Goal: Information Seeking & Learning: Learn about a topic

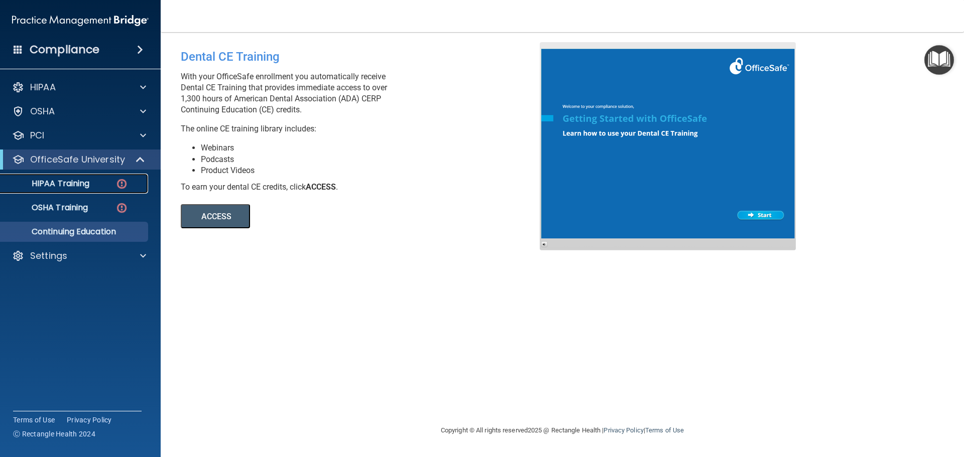
click at [38, 182] on p "HIPAA Training" at bounding box center [48, 184] width 83 height 10
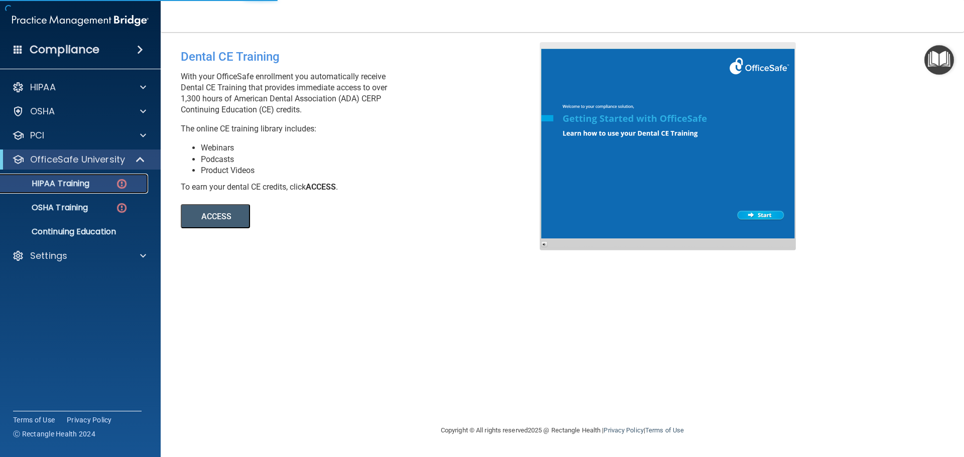
click at [38, 182] on p "HIPAA Training" at bounding box center [48, 184] width 83 height 10
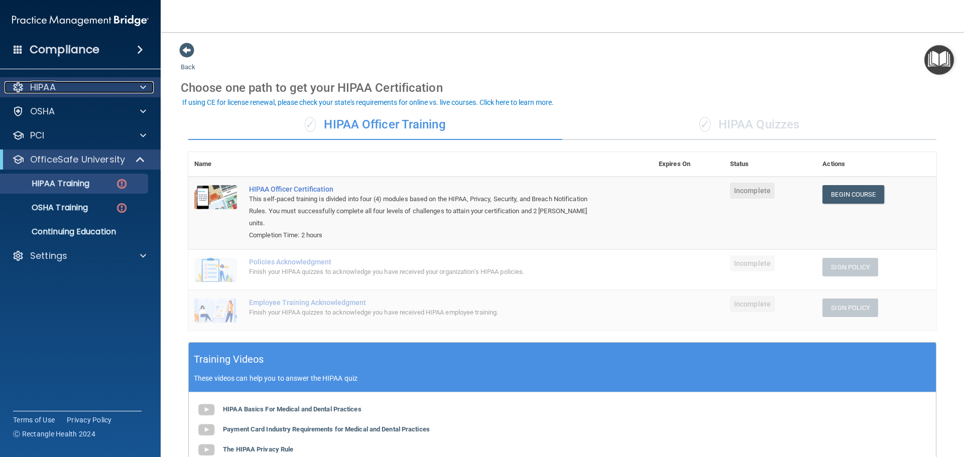
click at [53, 90] on p "HIPAA" at bounding box center [43, 87] width 26 height 12
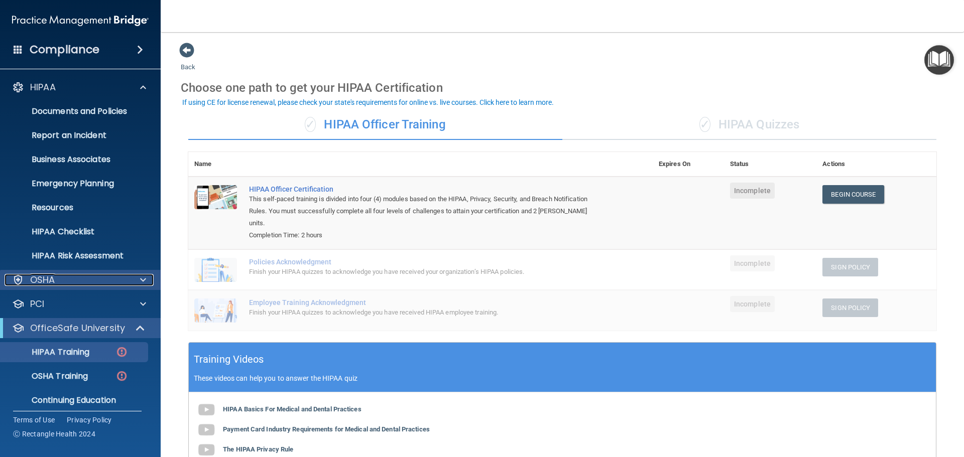
click at [103, 283] on div "OSHA" at bounding box center [67, 280] width 125 height 12
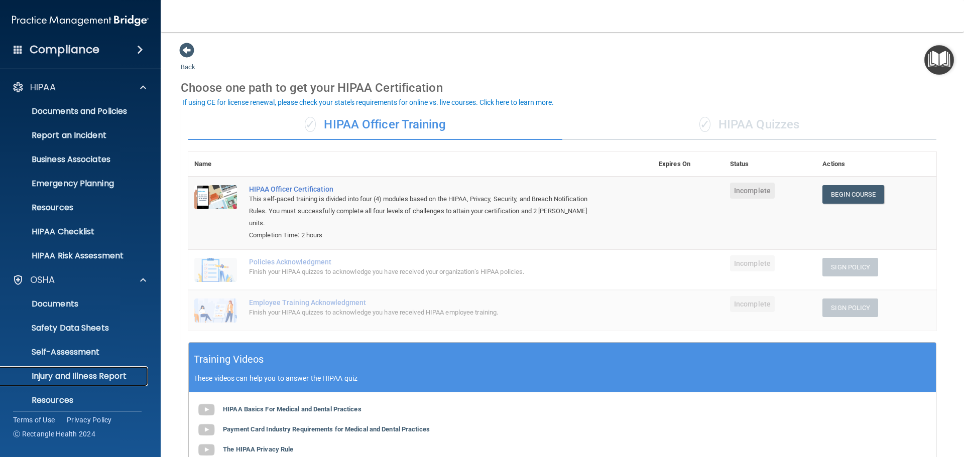
click at [82, 375] on p "Injury and Illness Report" at bounding box center [75, 377] width 137 height 10
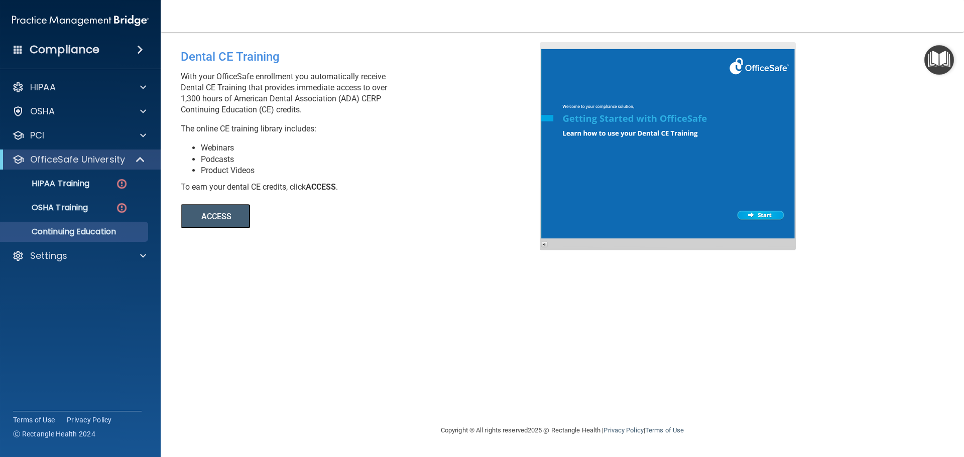
click at [189, 213] on button "ACCESS" at bounding box center [215, 216] width 69 height 24
